Goal: Task Accomplishment & Management: Manage account settings

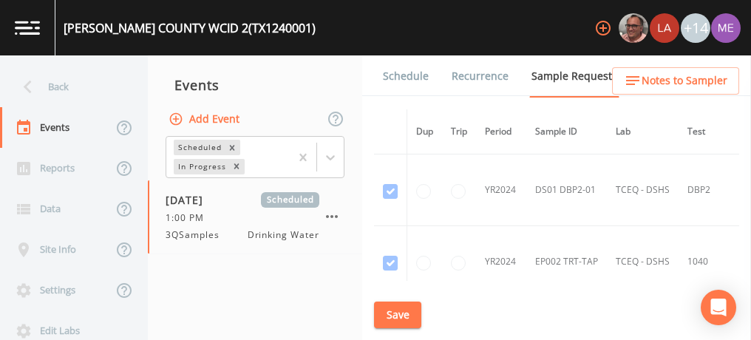
scroll to position [3028, 0]
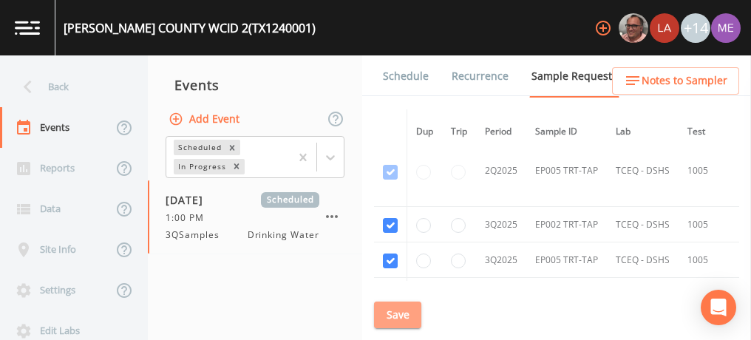
click at [406, 310] on button "Save" at bounding box center [397, 315] width 47 height 27
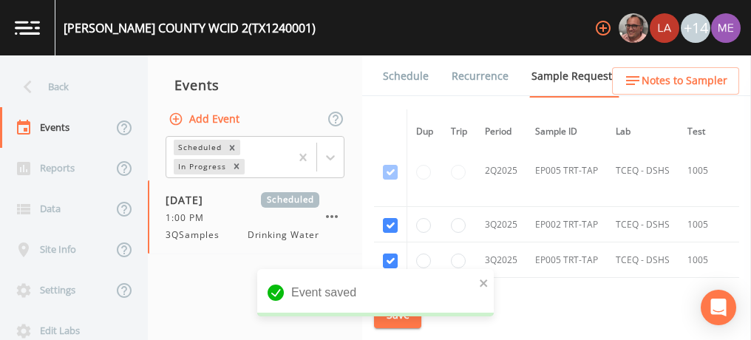
click at [412, 72] on link "Schedule" at bounding box center [406, 75] width 50 height 41
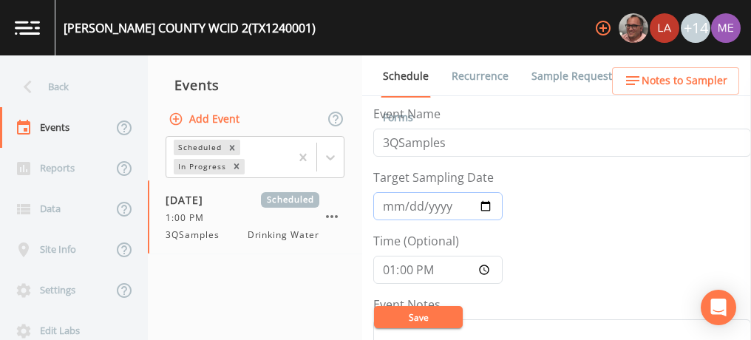
click at [384, 202] on input "2025-07-01" at bounding box center [437, 206] width 129 height 28
type input "[DATE]"
click at [391, 271] on input "13:00:00" at bounding box center [437, 270] width 129 height 28
type input "09:00"
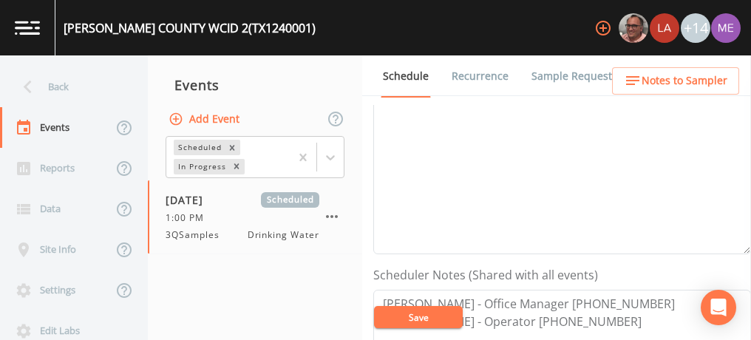
scroll to position [245, 0]
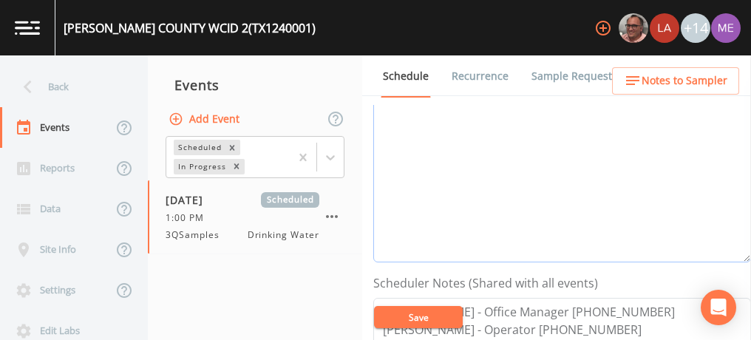
click at [504, 171] on textarea "Event Notes" at bounding box center [562, 169] width 378 height 188
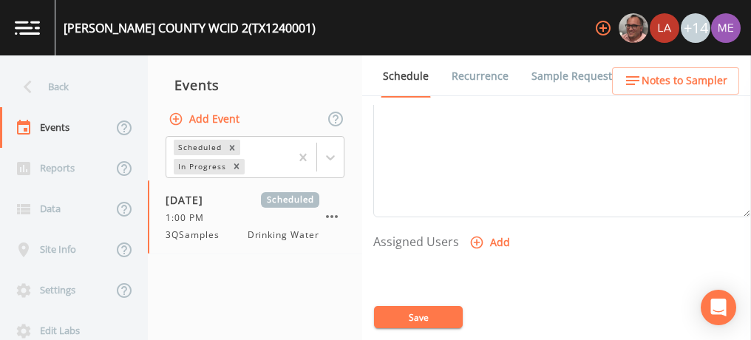
scroll to position [536, 0]
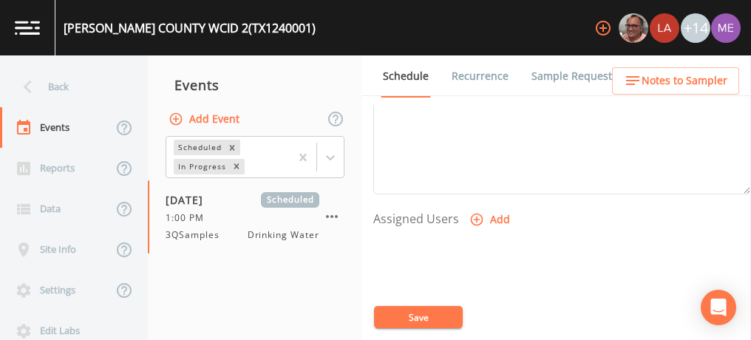
type textarea "confirmed with Tommy 8/13"
click at [476, 213] on icon "button" at bounding box center [476, 219] width 15 height 15
select select "c060fa1c-f0fb-490c-a25e-6541bfa57501"
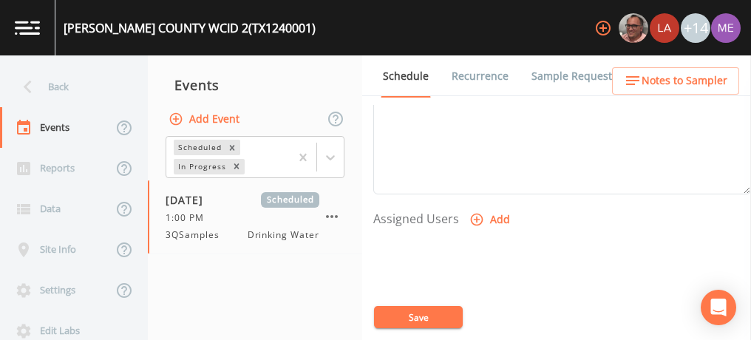
select select
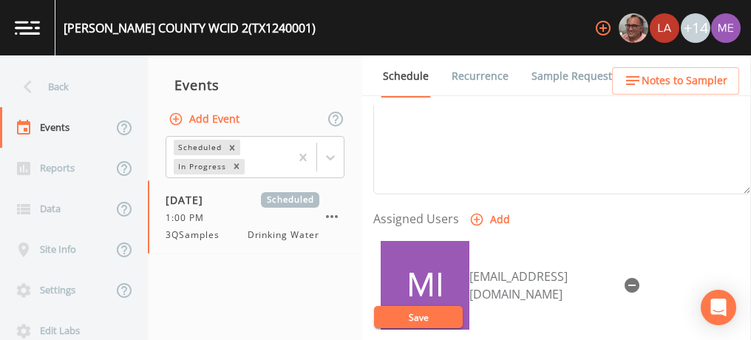
click at [420, 316] on button "Save" at bounding box center [418, 317] width 89 height 22
click at [657, 76] on span "Notes to Sampler" at bounding box center [685, 81] width 86 height 18
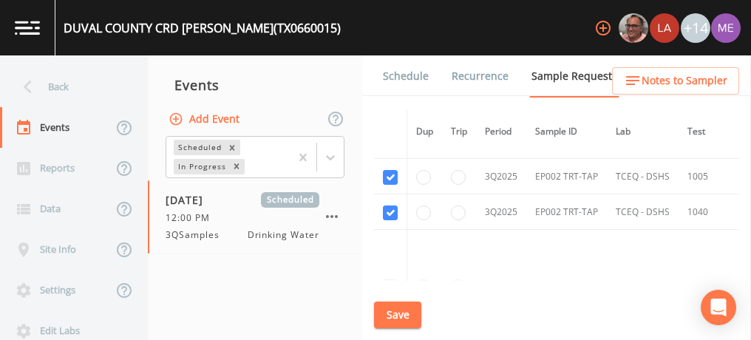
scroll to position [1538, 0]
click at [399, 316] on button "Save" at bounding box center [397, 315] width 47 height 27
click at [407, 70] on link "Schedule" at bounding box center [406, 75] width 50 height 41
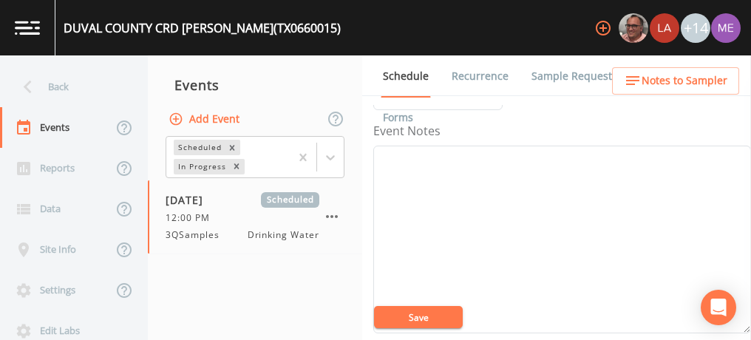
scroll to position [172, 0]
click at [613, 239] on textarea "Event Notes" at bounding box center [562, 241] width 378 height 188
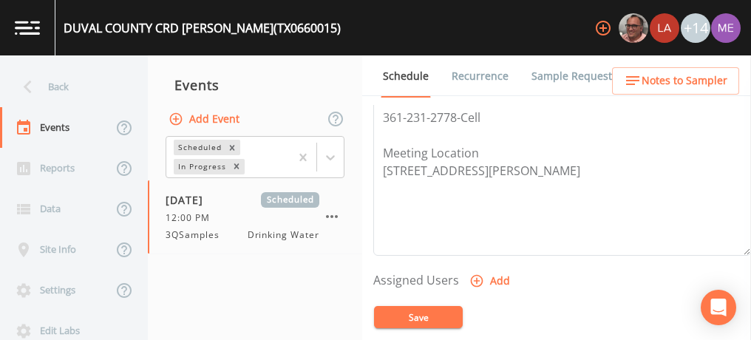
scroll to position [475, 0]
type textarea "Confirmed with Tony 8/13"
click at [474, 278] on icon "button" at bounding box center [477, 280] width 13 height 13
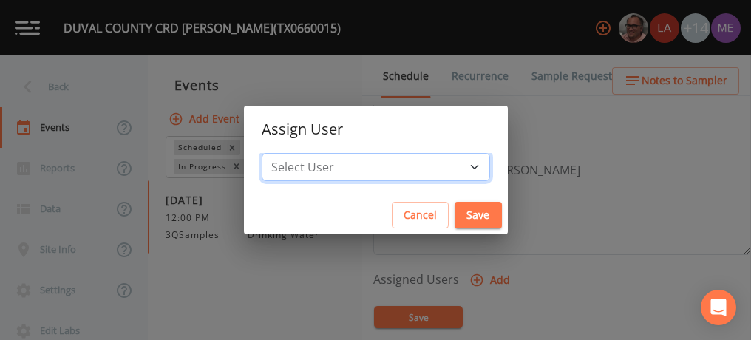
click at [455, 164] on select "Select User [PERSON_NAME] [PERSON_NAME] [PERSON_NAME] [PERSON_NAME] [PERSON_NAM…" at bounding box center [376, 167] width 228 height 28
select select "c060fa1c-f0fb-490c-a25e-6541bfa57501"
click at [284, 153] on select "Select User [PERSON_NAME] [PERSON_NAME] [PERSON_NAME] [PERSON_NAME] [PERSON_NAM…" at bounding box center [376, 167] width 228 height 28
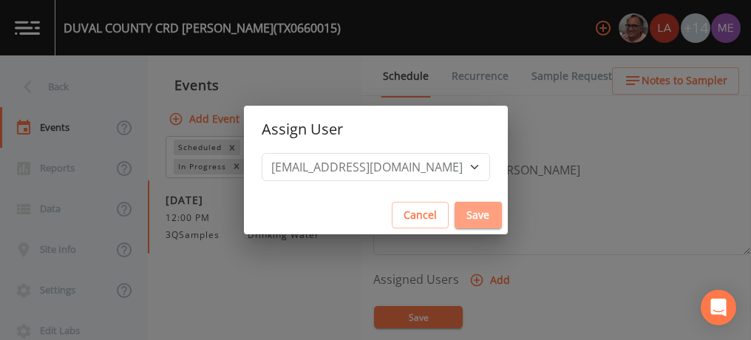
click at [455, 218] on button "Save" at bounding box center [478, 215] width 47 height 27
select select
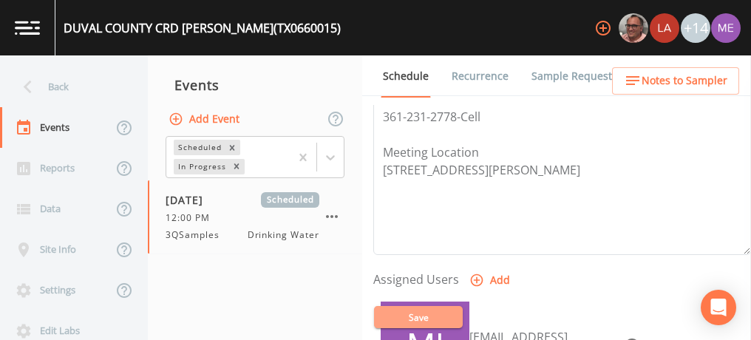
click at [432, 313] on button "Save" at bounding box center [418, 317] width 89 height 22
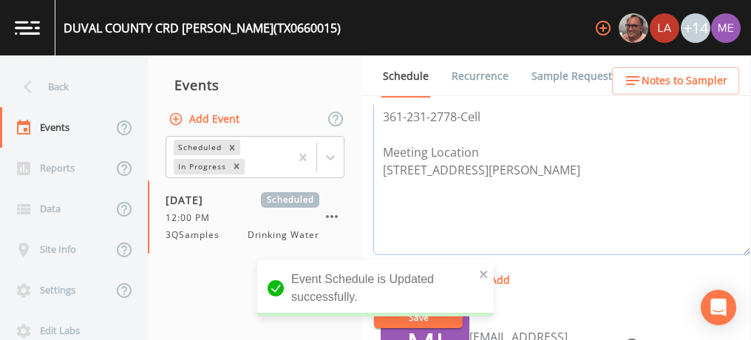
drag, startPoint x: 384, startPoint y: 147, endPoint x: 477, endPoint y: 179, distance: 98.4
click at [477, 179] on textarea "Tony 361-256-3605-Office 361-231-2778-Cell Meeting Location 222 E Main St Benav…" at bounding box center [562, 161] width 378 height 188
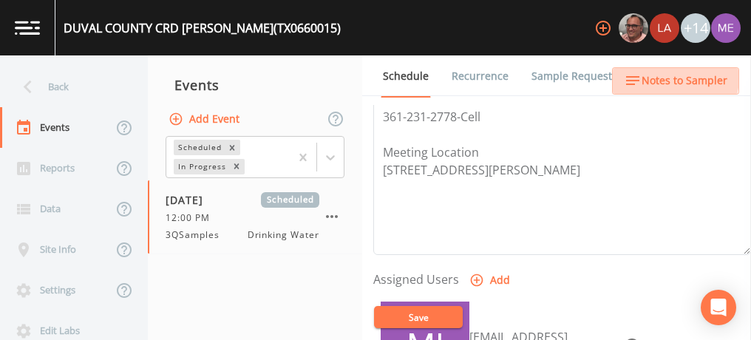
click at [666, 77] on span "Notes to Sampler" at bounding box center [685, 81] width 86 height 18
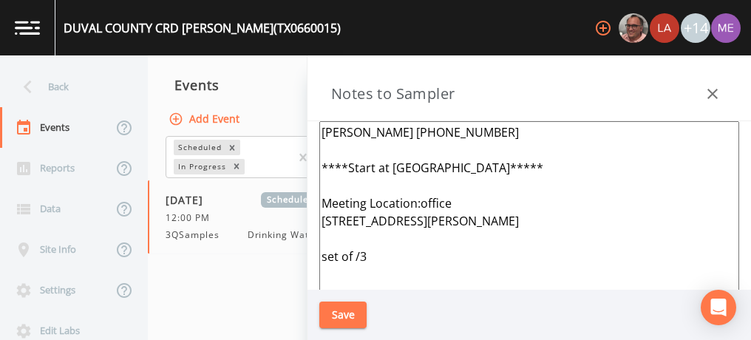
drag, startPoint x: 324, startPoint y: 164, endPoint x: 483, endPoint y: 164, distance: 159.7
click at [483, 164] on textarea "Tony Flores 361-256-3605 ****Start at Benavides***** Meeting Location:office 22…" at bounding box center [529, 300] width 420 height 359
type textarea "Tony Flores 361-256-3605 Start with this system Meeting Location:office 222 E M…"
click at [349, 314] on button "Save" at bounding box center [342, 315] width 47 height 27
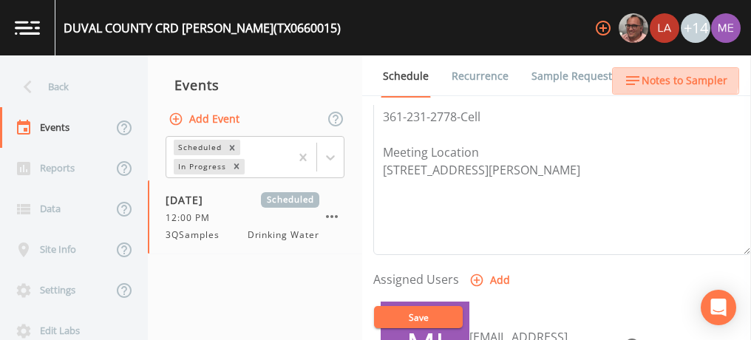
click at [661, 76] on span "Notes to Sampler" at bounding box center [685, 81] width 86 height 18
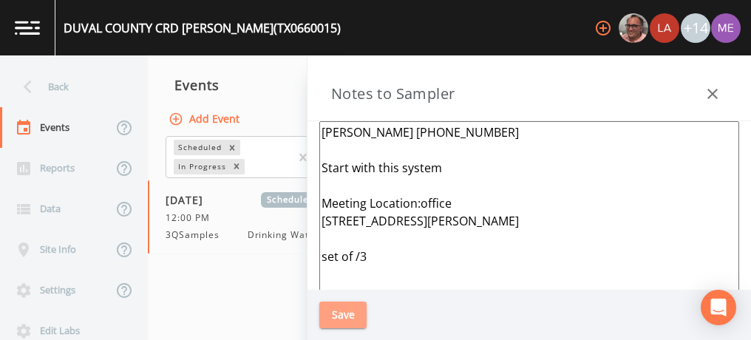
click at [340, 313] on button "Save" at bounding box center [342, 315] width 47 height 27
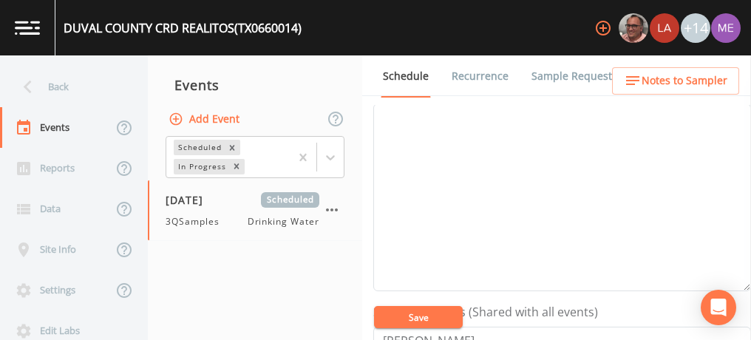
scroll to position [176, 0]
click at [550, 216] on textarea "Event Notes" at bounding box center [562, 237] width 378 height 188
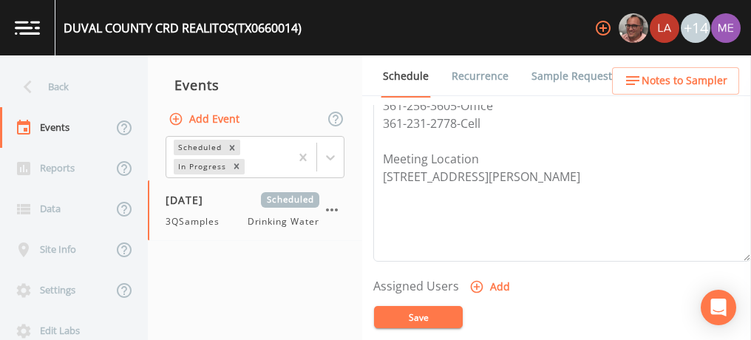
scroll to position [470, 0]
type textarea "Confirmed with [PERSON_NAME] 8/13"
click at [474, 282] on icon "button" at bounding box center [477, 285] width 13 height 13
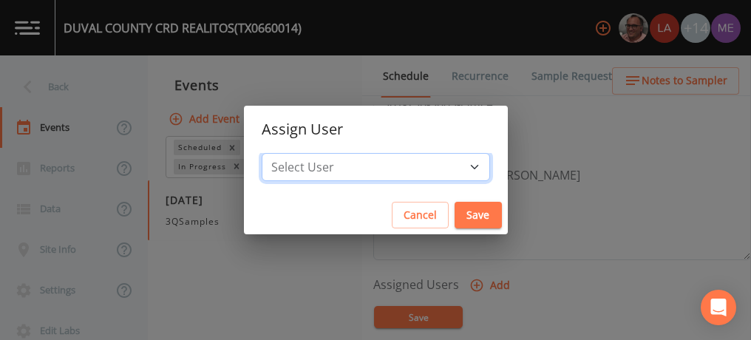
click at [454, 165] on select "Select User [PERSON_NAME] [PERSON_NAME] [PERSON_NAME] [PERSON_NAME] [PERSON_NAM…" at bounding box center [376, 167] width 228 height 28
select select "c060fa1c-f0fb-490c-a25e-6541bfa57501"
click at [284, 153] on select "Select User [PERSON_NAME] [PERSON_NAME] [PERSON_NAME] [PERSON_NAME] [PERSON_NAM…" at bounding box center [376, 167] width 228 height 28
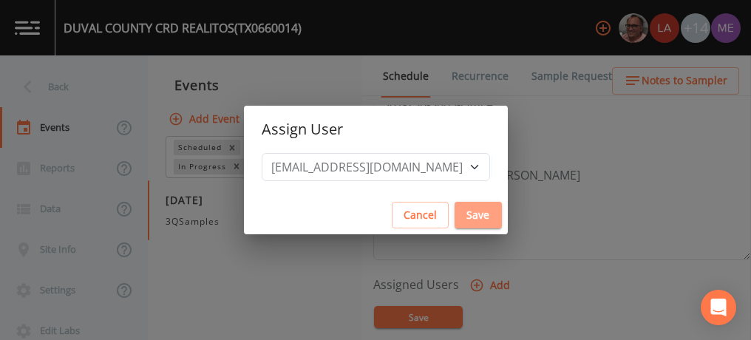
click at [455, 212] on button "Save" at bounding box center [478, 215] width 47 height 27
select select
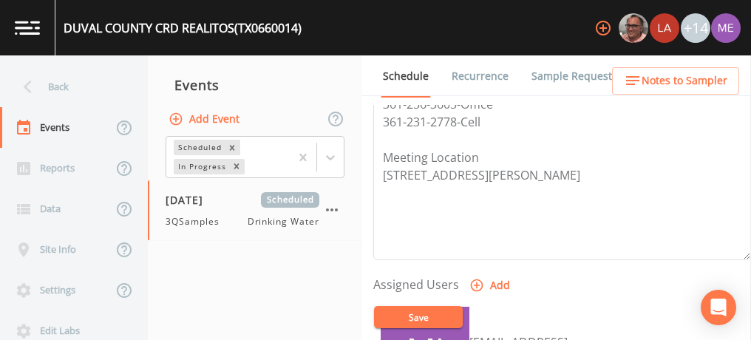
click at [430, 310] on button "Save" at bounding box center [418, 317] width 89 height 22
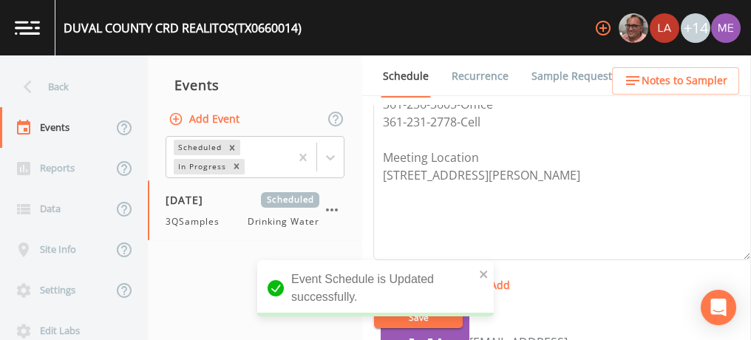
click at [659, 84] on span "Notes to Sampler" at bounding box center [685, 81] width 86 height 18
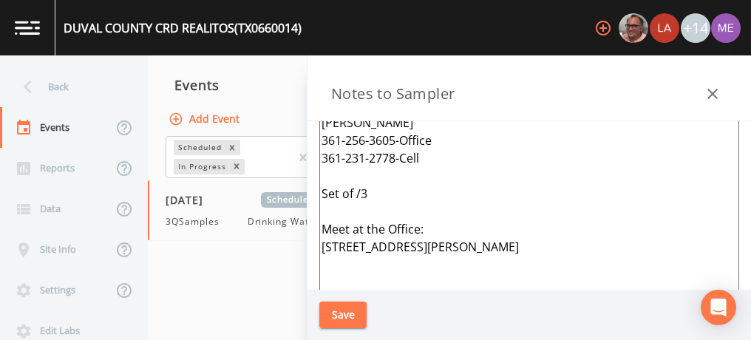
scroll to position [7, 0]
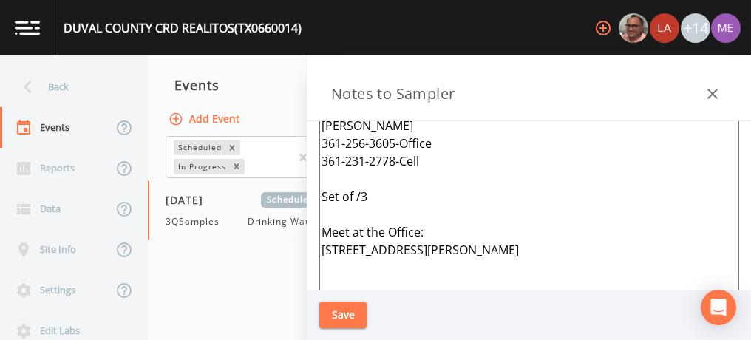
click at [344, 174] on textarea "Tony 361-256-3605-Office 361-231-2778-Cell Set of /3 Meet at the Office: 222 E …" at bounding box center [529, 294] width 420 height 359
type textarea "Tony 361-256-3605-Office 361-231-2778-Cell START WITH CONCEPCION Set of /3 Meet…"
click at [339, 310] on button "Save" at bounding box center [342, 315] width 47 height 27
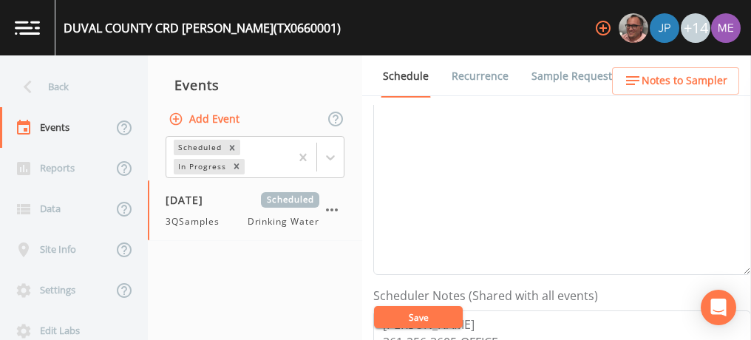
scroll to position [229, 0]
click at [468, 139] on textarea "Event Notes" at bounding box center [562, 184] width 378 height 188
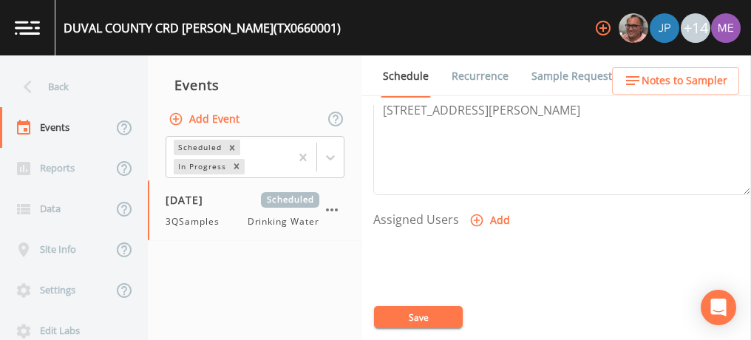
scroll to position [536, 0]
type textarea "CONFIRMED WITH TONY 8/13"
click at [475, 214] on icon "button" at bounding box center [477, 220] width 13 height 13
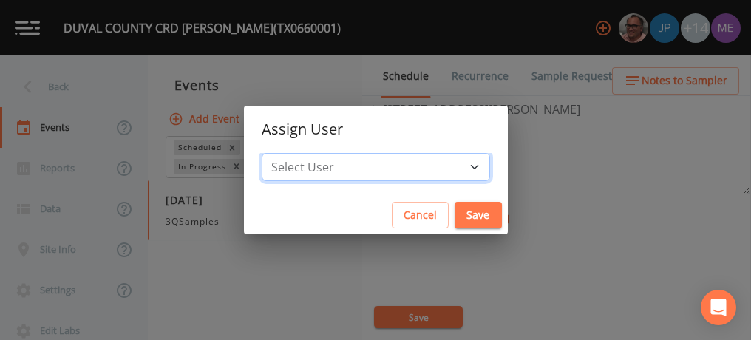
click at [447, 169] on select "Select User Mike Franklin Joshua gere Paul Lauren Saenz David Weber Zachary Eva…" at bounding box center [376, 167] width 228 height 28
select select "c060fa1c-f0fb-490c-a25e-6541bfa57501"
click at [284, 153] on select "Select User Mike Franklin Joshua gere Paul Lauren Saenz David Weber Zachary Eva…" at bounding box center [376, 167] width 228 height 28
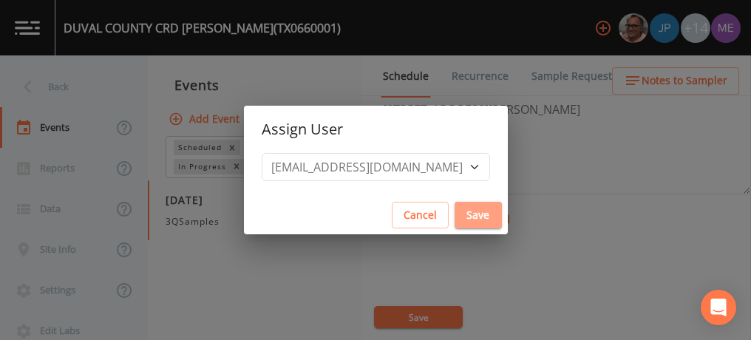
click at [475, 220] on button "Save" at bounding box center [478, 215] width 47 height 27
select select
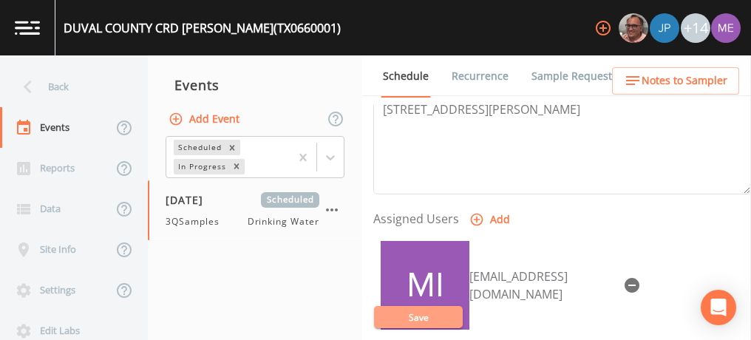
click at [456, 313] on button "Save" at bounding box center [418, 317] width 89 height 22
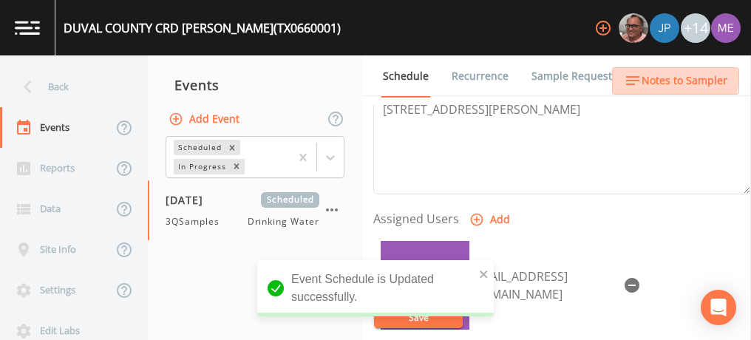
click at [659, 78] on span "Notes to Sampler" at bounding box center [685, 81] width 86 height 18
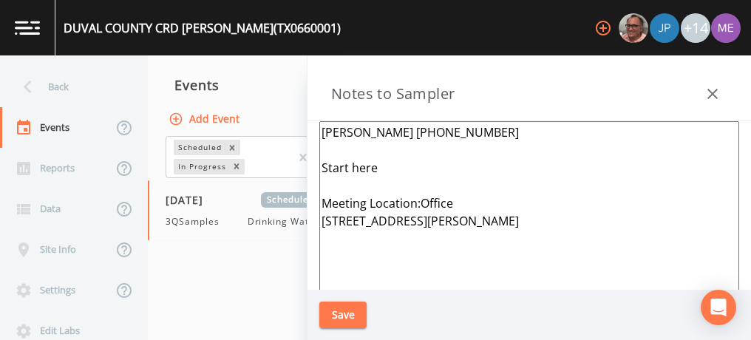
click at [378, 174] on textarea "Tony Flores 361-256-3605 Start here Meeting Location:Office 222 E Main St Benav…" at bounding box center [529, 300] width 420 height 359
type textarea "Tony Flores 361-256-3605 START WITH CONCEPCION Meeting Location:Office 222 E Ma…"
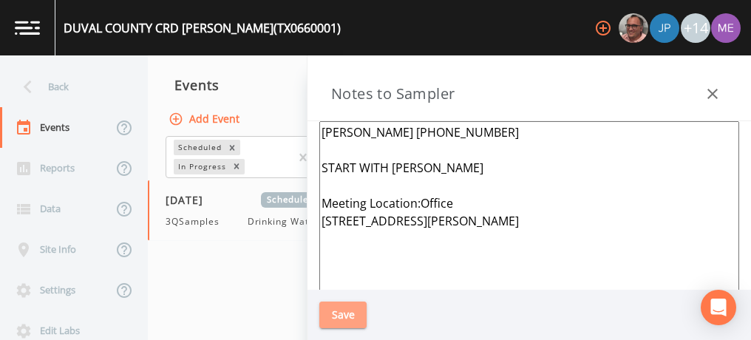
click at [347, 313] on button "Save" at bounding box center [342, 315] width 47 height 27
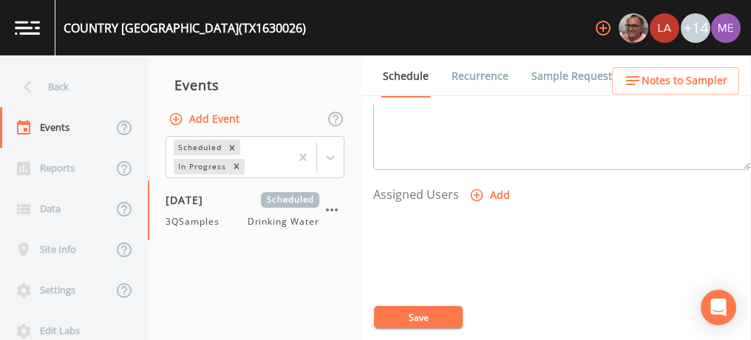
scroll to position [562, 0]
click at [478, 187] on icon "button" at bounding box center [477, 193] width 13 height 13
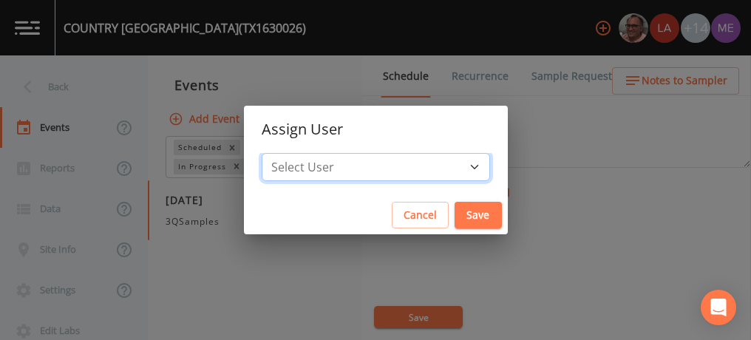
click at [450, 166] on select "Select User [PERSON_NAME] [PERSON_NAME] [PERSON_NAME] [PERSON_NAME] [PERSON_NAM…" at bounding box center [376, 167] width 228 height 28
select select "6518b6a0-c5fa-4d0f-8e3d-fc6e8623860b"
click at [284, 153] on select "Select User [PERSON_NAME] [PERSON_NAME] [PERSON_NAME] [PERSON_NAME] [PERSON_NAM…" at bounding box center [376, 167] width 228 height 28
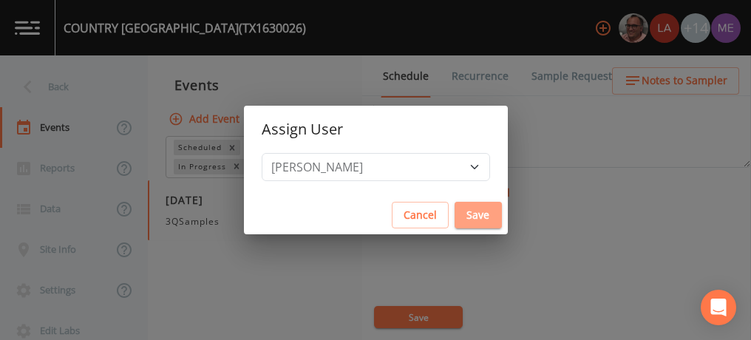
click at [455, 208] on button "Save" at bounding box center [478, 215] width 47 height 27
select select
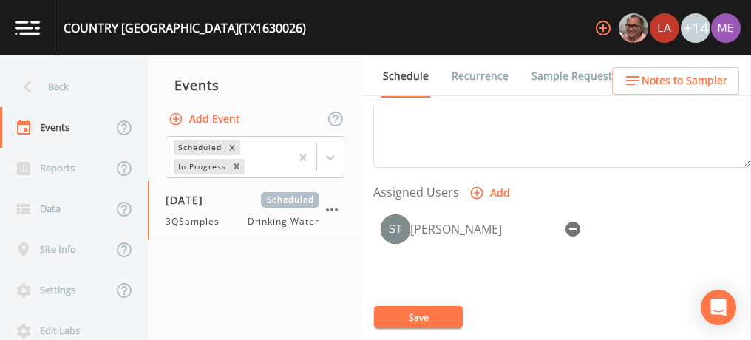
click at [418, 312] on button "Save" at bounding box center [418, 317] width 89 height 22
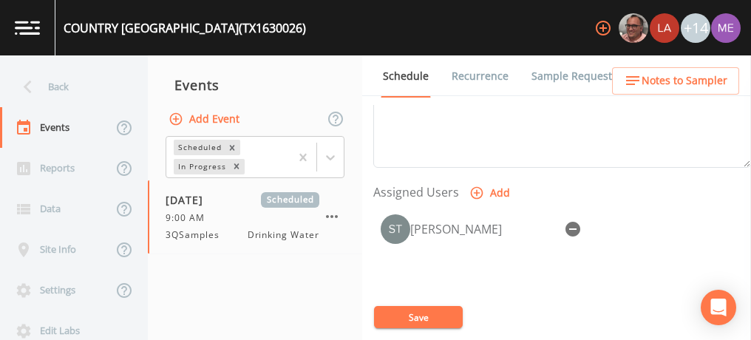
click at [696, 77] on span "Notes to Sampler" at bounding box center [685, 81] width 86 height 18
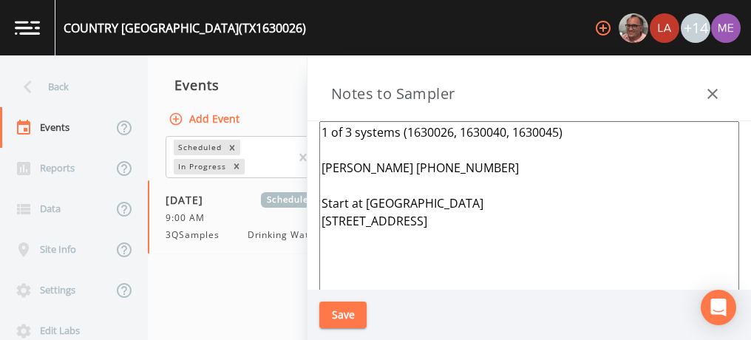
click at [503, 222] on textarea "1 of 3 systems (1630026, 1630040, 1630045) [PERSON_NAME] [PHONE_NUMBER] Start a…" at bounding box center [529, 300] width 420 height 359
type textarea "1 of 3 systems (1630026, 1630040, 1630045) [PERSON_NAME] [PHONE_NUMBER] Start a…"
click at [337, 316] on button "Save" at bounding box center [342, 315] width 47 height 27
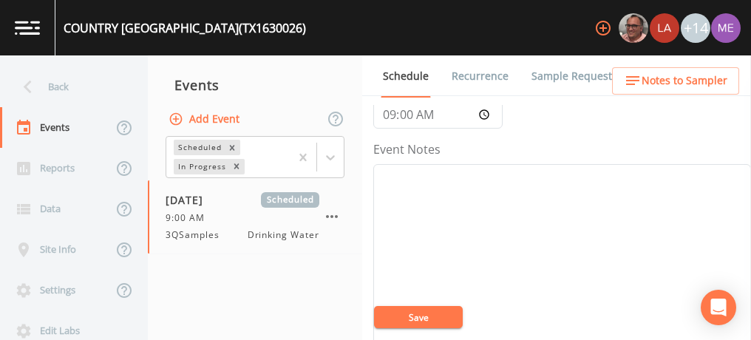
scroll to position [163, 0]
click at [540, 169] on textarea "Event Notes" at bounding box center [562, 251] width 378 height 188
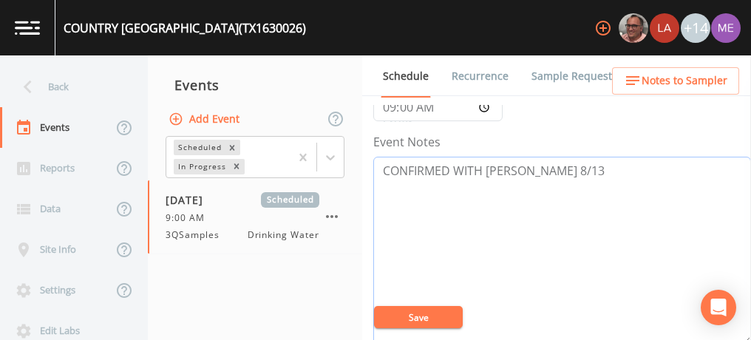
type textarea "CONFIRMED WITH [PERSON_NAME] 8/13"
click at [438, 316] on button "Save" at bounding box center [418, 317] width 89 height 22
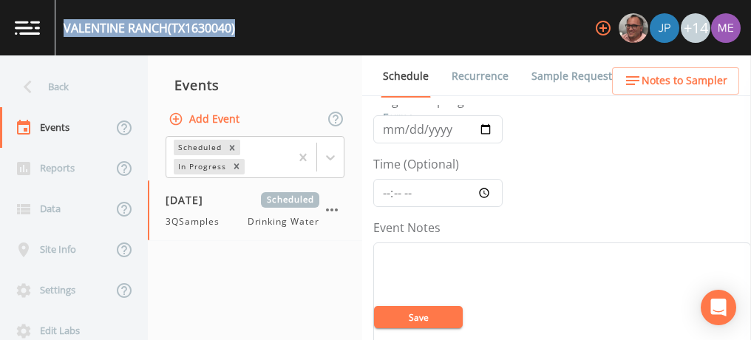
scroll to position [95, 0]
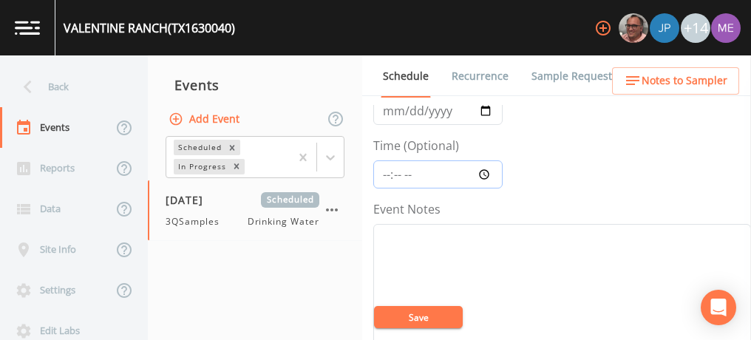
click at [386, 171] on input "Time (Optional)" at bounding box center [437, 174] width 129 height 28
type input "09:00"
click at [477, 262] on textarea "Event Notes" at bounding box center [562, 318] width 378 height 188
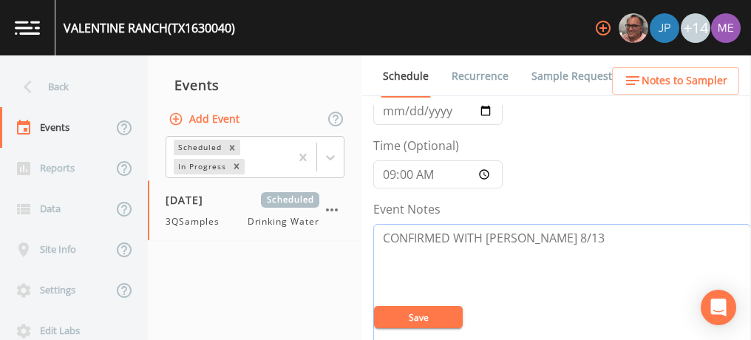
type textarea "CONFIRMED WITH [PERSON_NAME] 8/13"
click at [435, 322] on button "Save" at bounding box center [418, 317] width 89 height 22
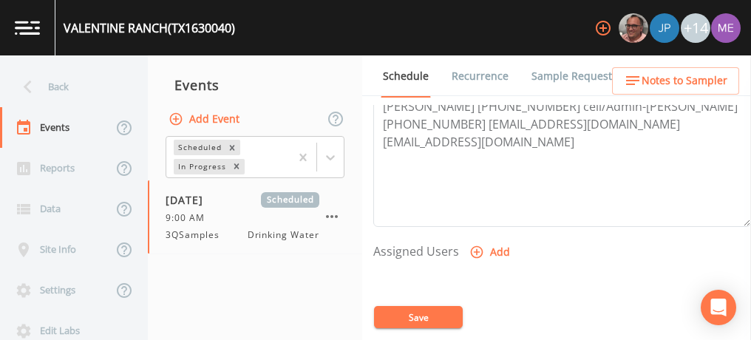
scroll to position [504, 0]
click at [477, 248] on icon "button" at bounding box center [477, 251] width 13 height 13
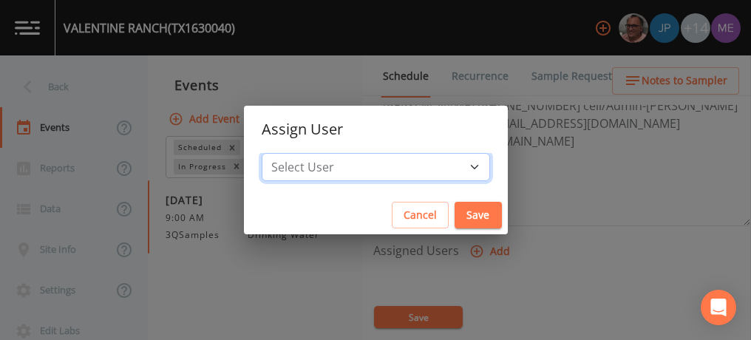
click at [455, 163] on select "Select User [PERSON_NAME] [PERSON_NAME] [PERSON_NAME] [PERSON_NAME] [PERSON_NAM…" at bounding box center [376, 167] width 228 height 28
select select "6518b6a0-c5fa-4d0f-8e3d-fc6e8623860b"
click at [284, 153] on select "Select User [PERSON_NAME] [PERSON_NAME] [PERSON_NAME] [PERSON_NAME] [PERSON_NAM…" at bounding box center [376, 167] width 228 height 28
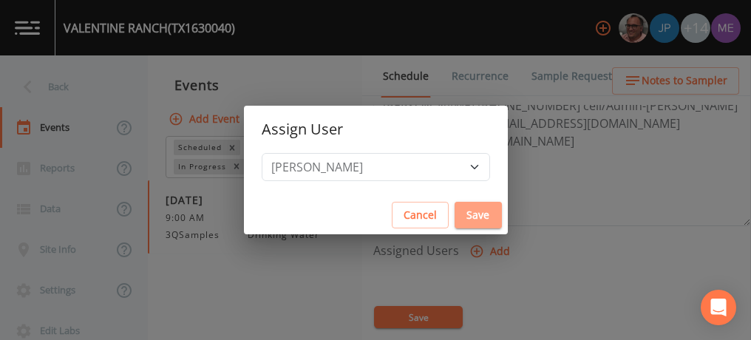
click at [463, 214] on button "Save" at bounding box center [478, 215] width 47 height 27
select select
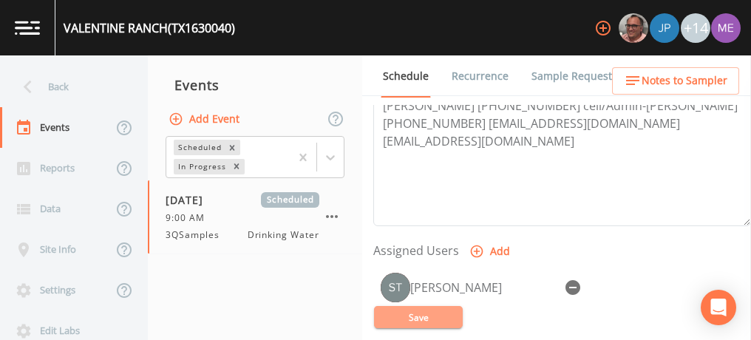
click at [401, 319] on button "Save" at bounding box center [418, 317] width 89 height 22
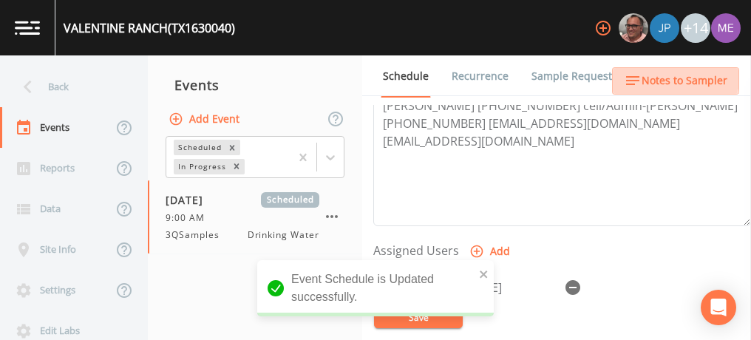
click at [669, 78] on span "Notes to Sampler" at bounding box center [685, 81] width 86 height 18
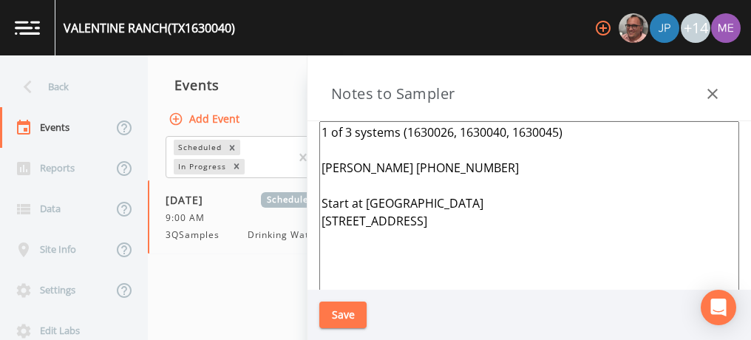
click at [495, 224] on textarea "1 of 3 systems (1630026, 1630040, 1630045) [PERSON_NAME] [PHONE_NUMBER] Start a…" at bounding box center [529, 300] width 420 height 359
type textarea "1 of 3 systems (1630026, 1630040, 1630045) [PERSON_NAME] [PHONE_NUMBER] Start a…"
click at [349, 310] on button "Save" at bounding box center [342, 315] width 47 height 27
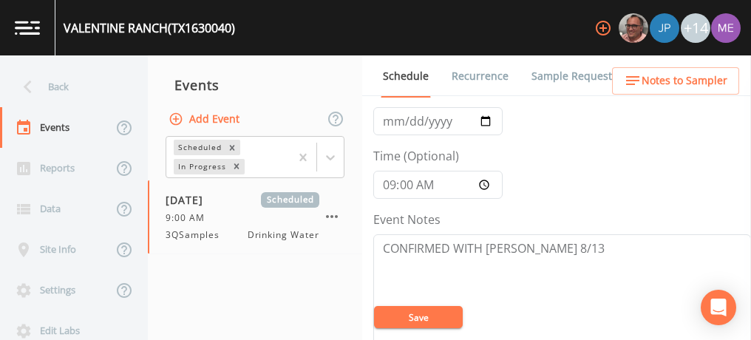
scroll to position [84, 0]
click at [453, 318] on button "Save" at bounding box center [418, 317] width 89 height 22
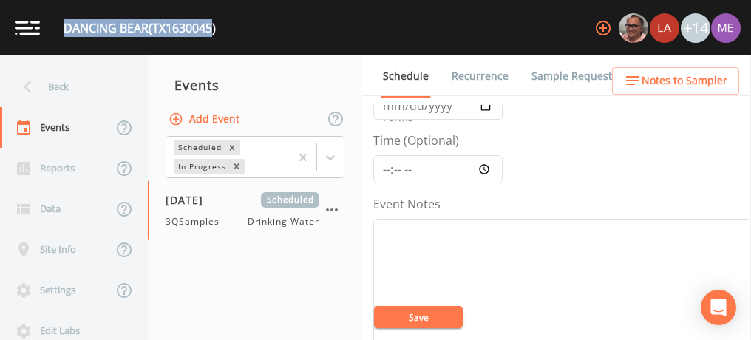
scroll to position [101, 0]
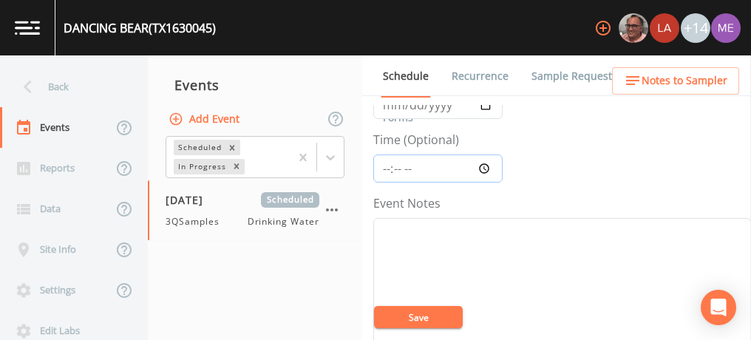
click at [384, 166] on input "Time (Optional)" at bounding box center [437, 168] width 129 height 28
type input "09:00"
click at [411, 236] on textarea "Event Notes" at bounding box center [562, 312] width 378 height 188
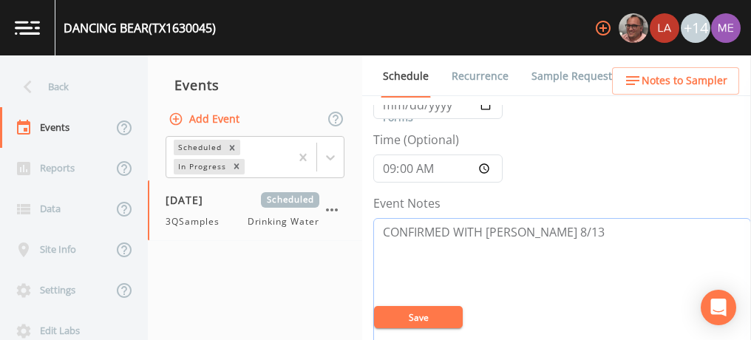
type textarea "CONFIRMED WITH [PERSON_NAME] 8/13"
click at [407, 319] on button "Save" at bounding box center [418, 317] width 89 height 22
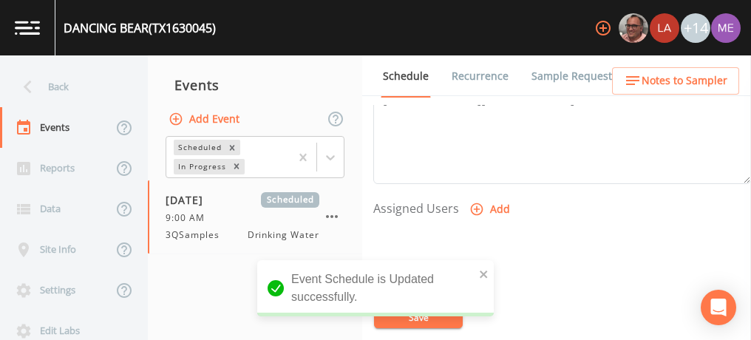
scroll to position [550, 0]
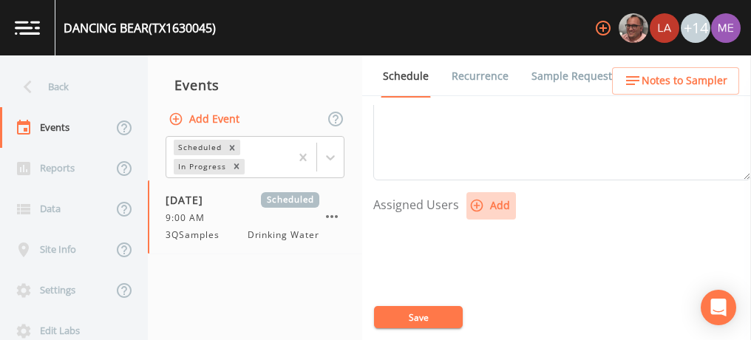
click at [475, 203] on icon "button" at bounding box center [477, 206] width 13 height 13
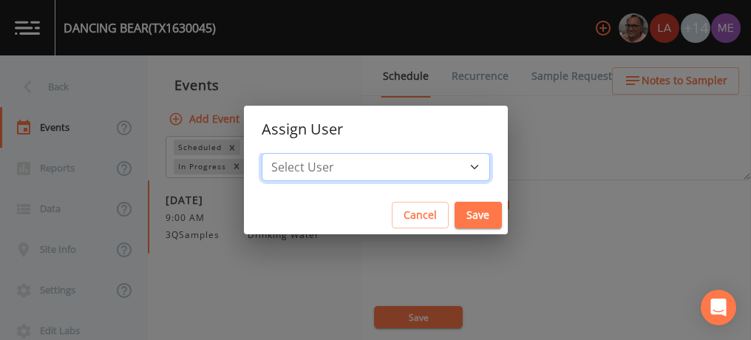
click at [454, 164] on select "Select User [PERSON_NAME] [PERSON_NAME] [PERSON_NAME] [PERSON_NAME] [PERSON_NAM…" at bounding box center [376, 167] width 228 height 28
select select "6518b6a0-c5fa-4d0f-8e3d-fc6e8623860b"
click at [284, 153] on select "Select User [PERSON_NAME] [PERSON_NAME] [PERSON_NAME] [PERSON_NAME] [PERSON_NAM…" at bounding box center [376, 167] width 228 height 28
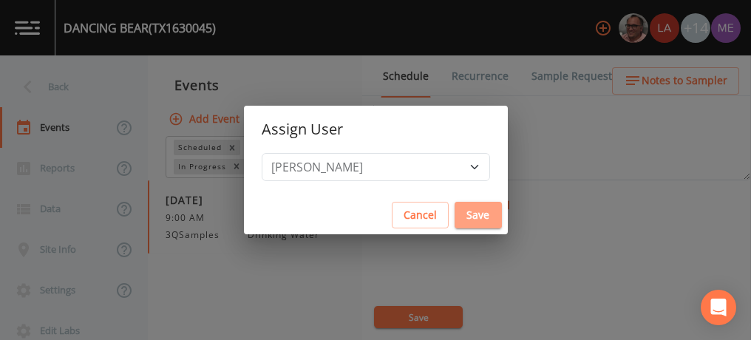
click at [456, 213] on button "Save" at bounding box center [478, 215] width 47 height 27
select select
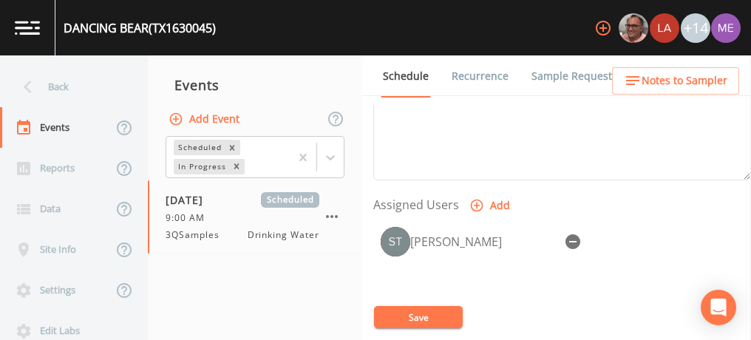
click at [426, 316] on button "Save" at bounding box center [418, 317] width 89 height 22
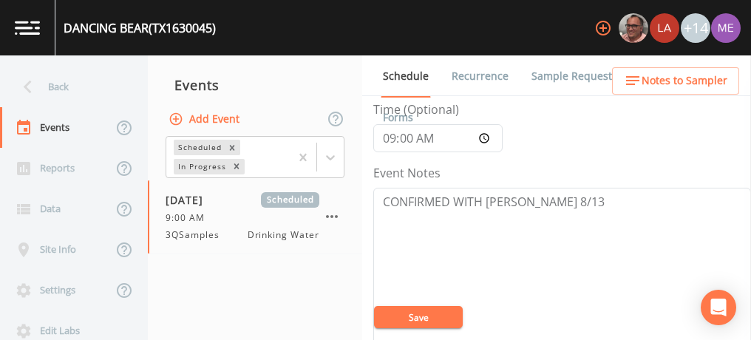
scroll to position [131, 0]
click at [564, 73] on link "Sample Requests" at bounding box center [574, 75] width 90 height 41
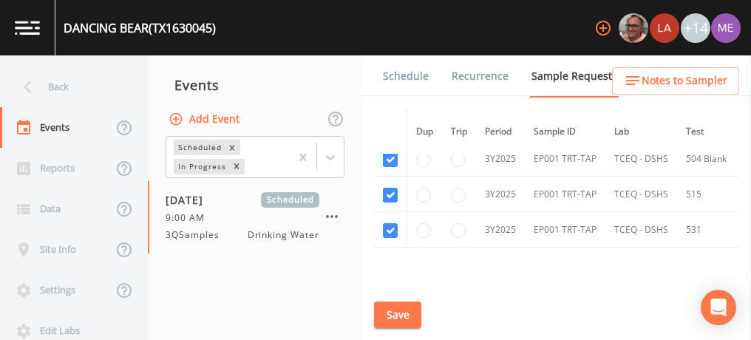
scroll to position [649, 0]
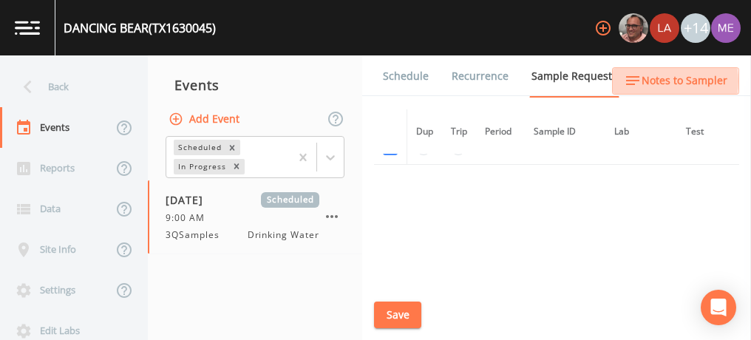
click at [654, 81] on span "Notes to Sampler" at bounding box center [685, 81] width 86 height 18
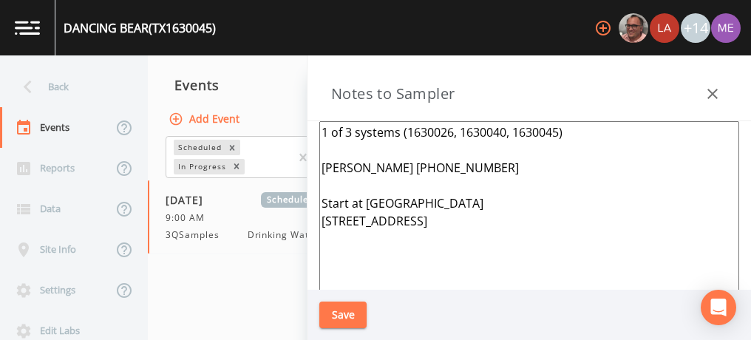
click at [496, 220] on textarea "1 of 3 systems (1630026, 1630040, 1630045) [PERSON_NAME] [PHONE_NUMBER] Start a…" at bounding box center [529, 300] width 420 height 359
type textarea "1 of 3 systems (1630026, 1630040, 1630045) [PERSON_NAME] [PHONE_NUMBER] Start a…"
click at [326, 315] on button "Save" at bounding box center [342, 315] width 47 height 27
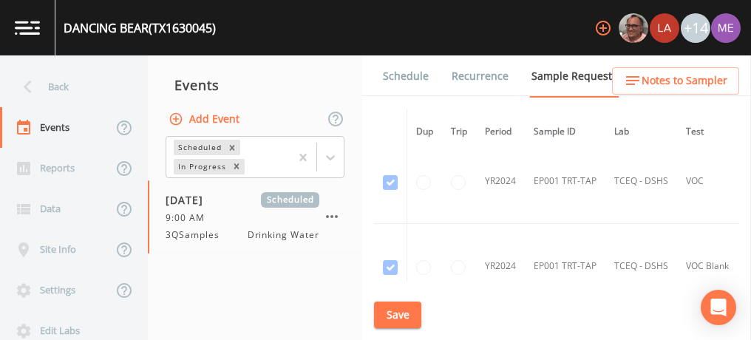
scroll to position [0, 0]
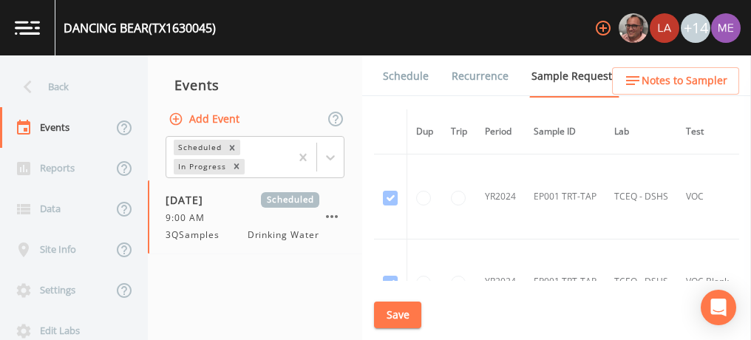
click at [409, 79] on link "Schedule" at bounding box center [406, 75] width 50 height 41
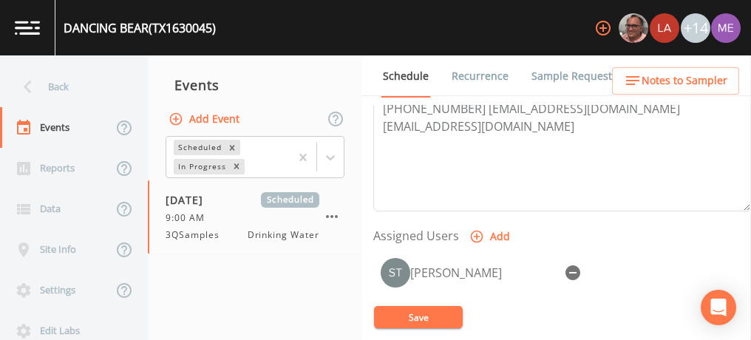
scroll to position [520, 0]
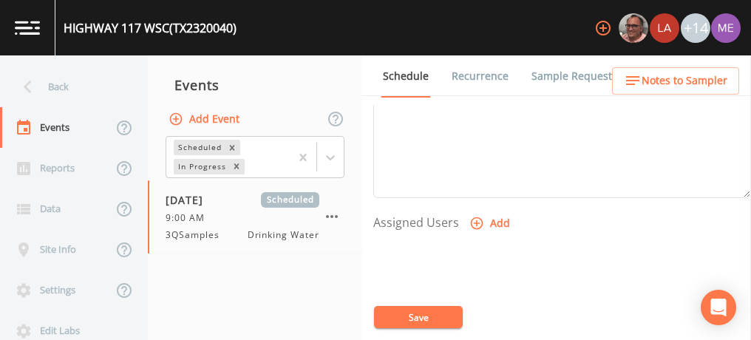
scroll to position [533, 0]
click at [475, 220] on icon "button" at bounding box center [476, 222] width 15 height 15
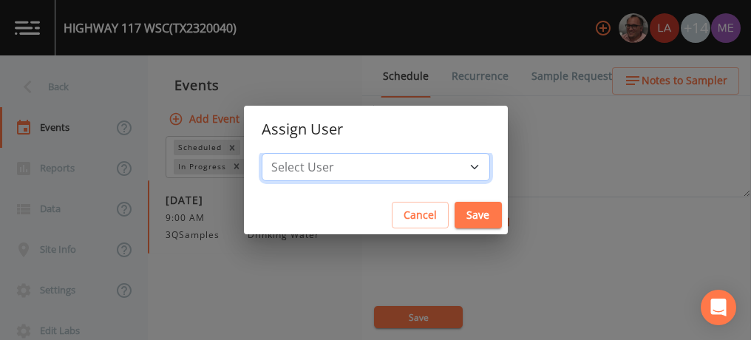
click at [451, 168] on select "Select User [PERSON_NAME] [PERSON_NAME] [PERSON_NAME] [PERSON_NAME] [PERSON_NAM…" at bounding box center [376, 167] width 228 height 28
select select "82fcd260-406f-4720-af66-0de7f1917f1c"
click at [284, 153] on select "Select User [PERSON_NAME] [PERSON_NAME] [PERSON_NAME] [PERSON_NAME] [PERSON_NAM…" at bounding box center [376, 167] width 228 height 28
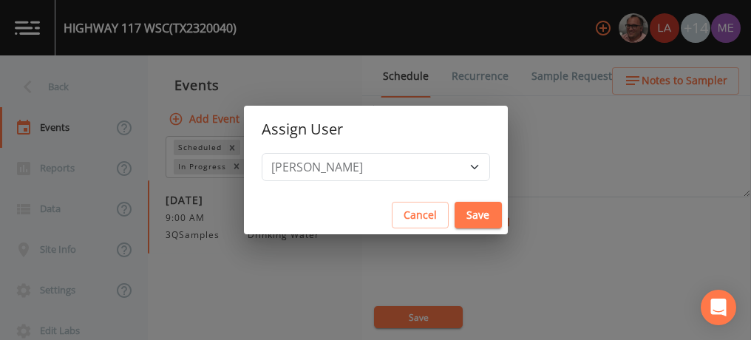
click at [455, 210] on button "Save" at bounding box center [478, 215] width 47 height 27
select select
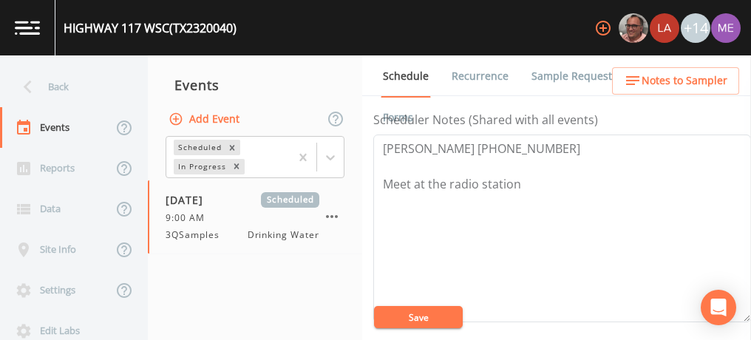
scroll to position [402, 0]
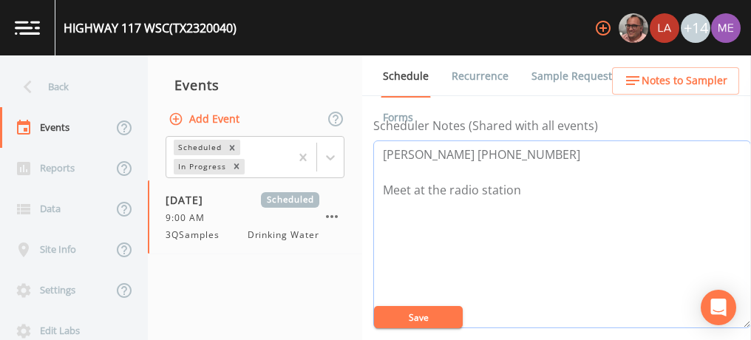
click at [383, 150] on textarea "Alonso Diaz 830-486-5605 Meet at the radio station" at bounding box center [562, 234] width 378 height 188
click at [380, 188] on textarea "Andrew Allejandro Alonso Diaz 830-486-5605 Meet at the radio station" at bounding box center [562, 234] width 378 height 188
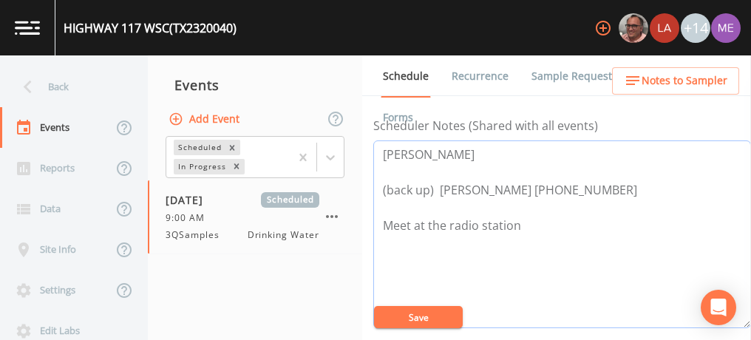
click at [500, 150] on textarea "Andrew Allejandro (back up) Alonso Diaz 830-486-5605 Meet at the radio station" at bounding box center [562, 234] width 378 height 188
type textarea "Andrew Allejandro 830-261-1884 (back up) Alonso Diaz 830-486-5605 Meet at the r…"
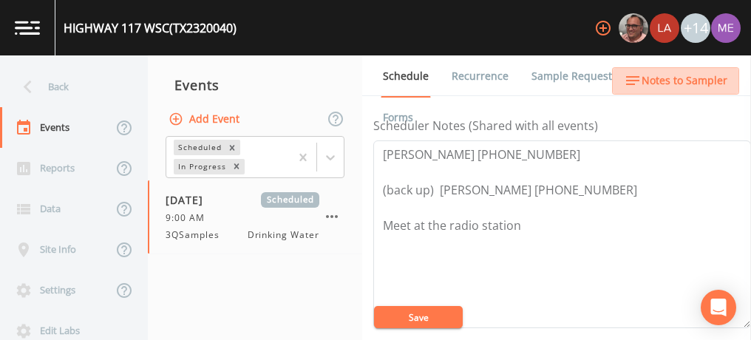
click at [683, 77] on span "Notes to Sampler" at bounding box center [685, 81] width 86 height 18
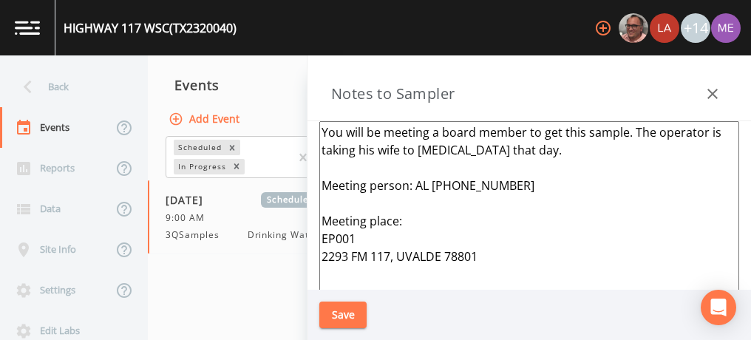
drag, startPoint x: 319, startPoint y: 129, endPoint x: 513, endPoint y: 187, distance: 202.1
click at [513, 187] on textarea "You will be meeting a board member to get this sample. The operator is taking h…" at bounding box center [529, 300] width 420 height 359
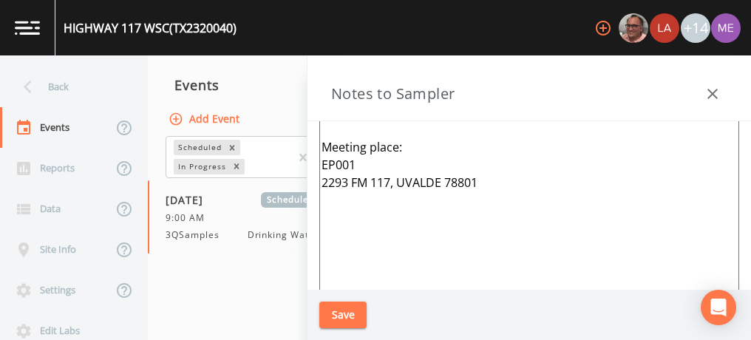
scroll to position [75, 0]
type textarea "Andrew Allejandro 830-261-1884 Andrew is the new operator and would like you to…"
click at [350, 312] on button "Save" at bounding box center [342, 315] width 47 height 27
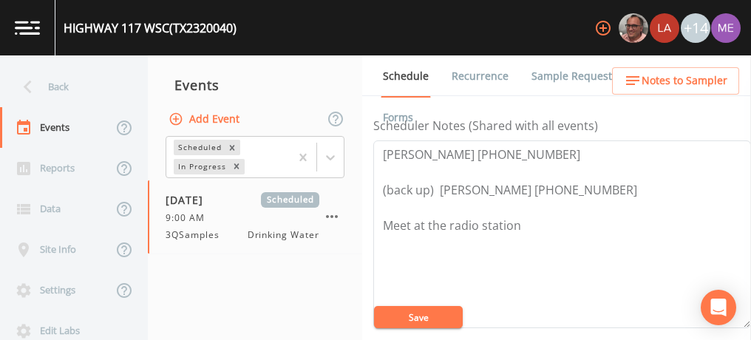
click at [422, 316] on button "Save" at bounding box center [418, 317] width 89 height 22
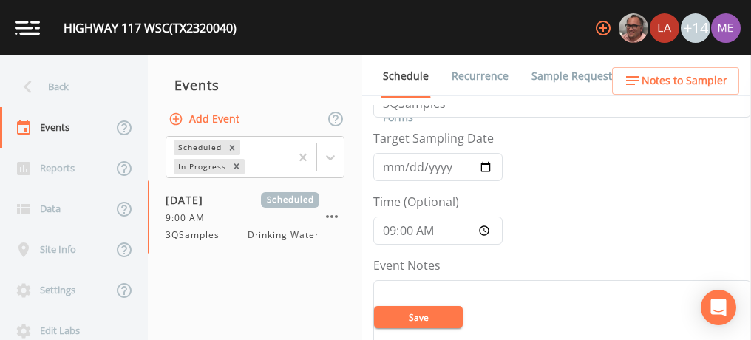
scroll to position [73, 0]
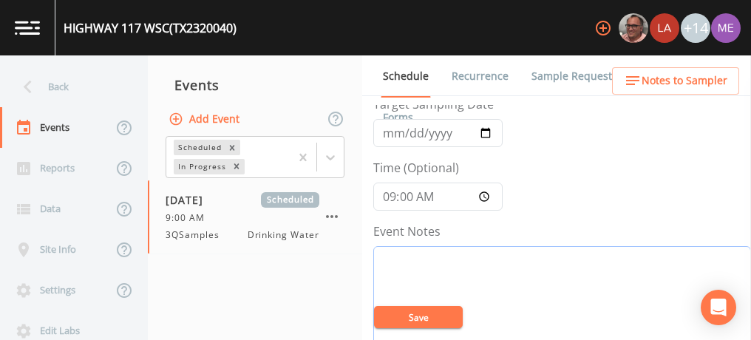
click at [444, 271] on textarea "Event Notes" at bounding box center [562, 340] width 378 height 188
type textarea "confirmed with andrew 8/13"
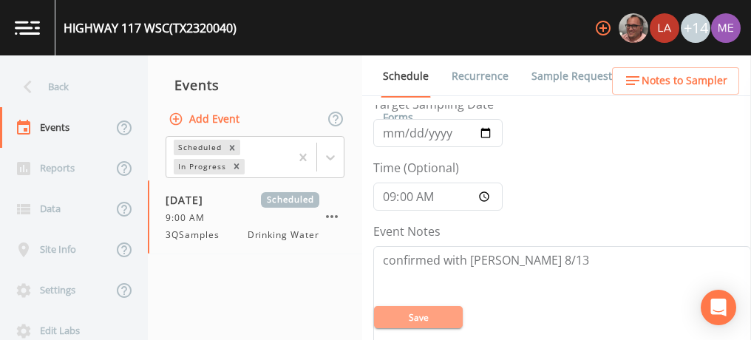
click at [419, 319] on button "Save" at bounding box center [418, 317] width 89 height 22
click at [427, 313] on button "Save" at bounding box center [418, 317] width 89 height 22
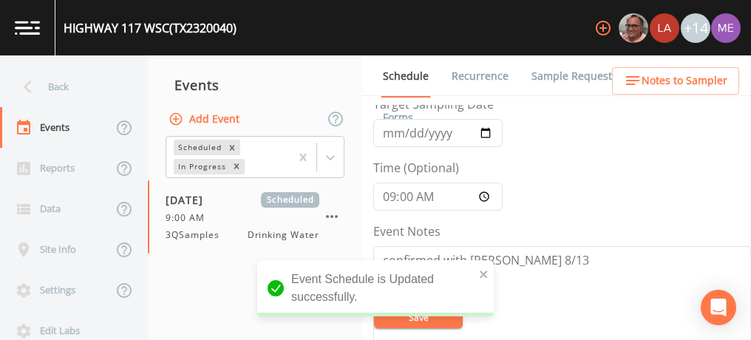
click at [548, 73] on link "Sample Requests" at bounding box center [574, 75] width 90 height 41
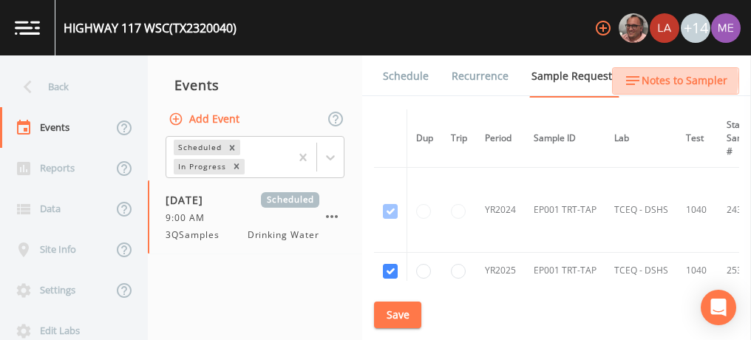
click at [669, 80] on span "Notes to Sampler" at bounding box center [685, 81] width 86 height 18
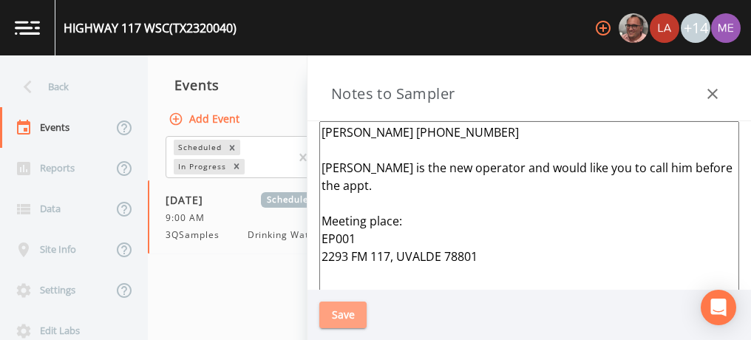
click at [344, 320] on button "Save" at bounding box center [342, 315] width 47 height 27
